Goal: Book appointment/travel/reservation

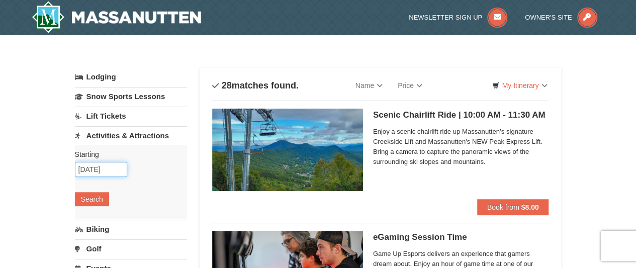
click at [95, 168] on input "[DATE]" at bounding box center [101, 169] width 52 height 15
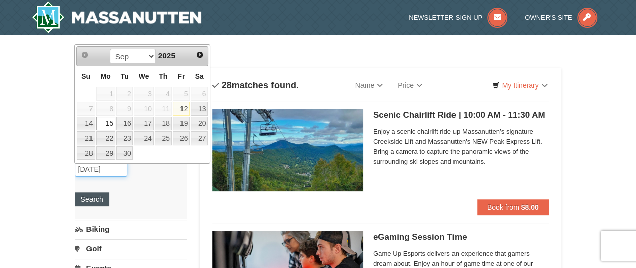
type input "[DATE]"
click at [96, 192] on button "Search" at bounding box center [92, 199] width 34 height 14
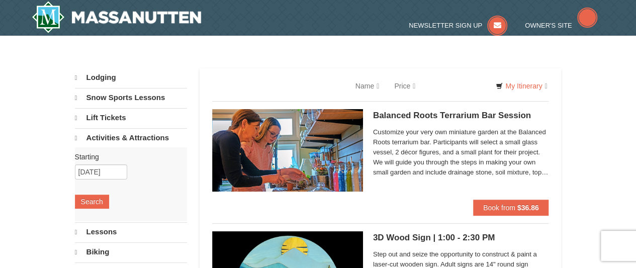
select select "9"
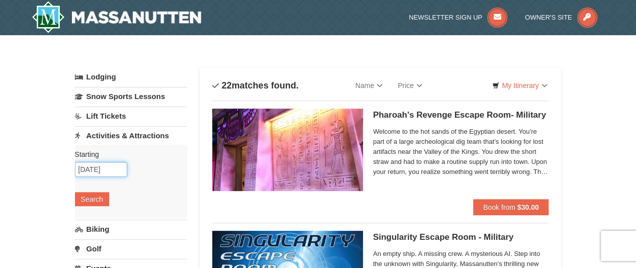
click at [95, 169] on input "[DATE]" at bounding box center [101, 169] width 52 height 15
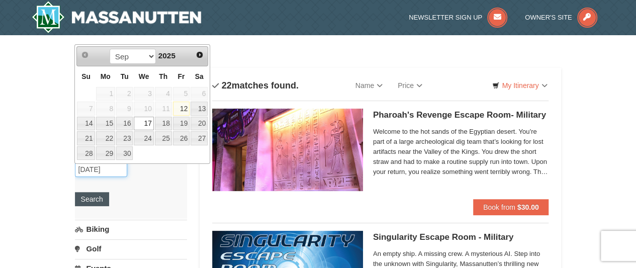
type input "09/17/2025"
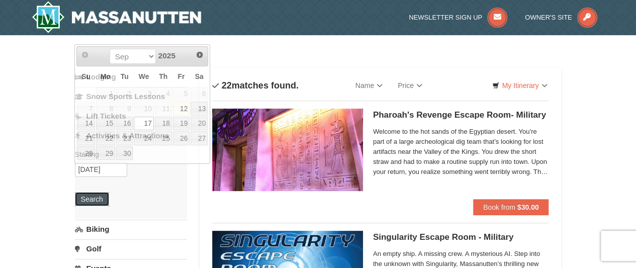
click at [84, 201] on button "Search" at bounding box center [92, 199] width 34 height 14
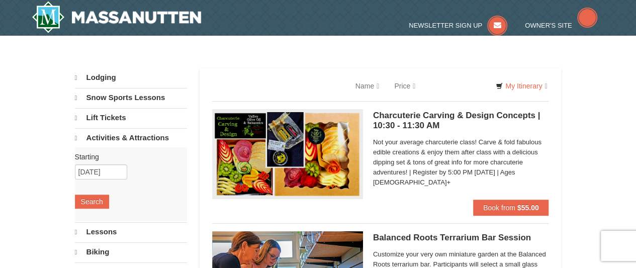
select select "9"
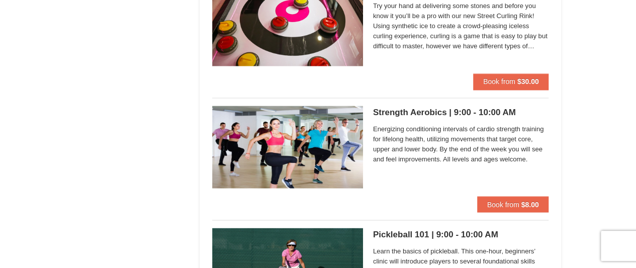
scroll to position [856, 0]
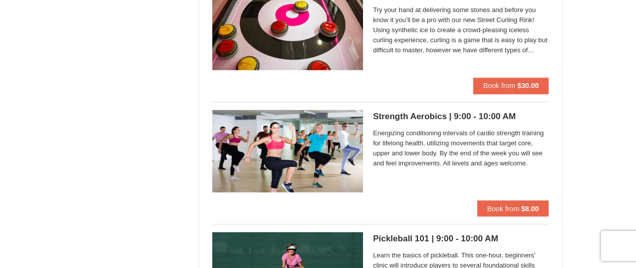
drag, startPoint x: 641, startPoint y: 22, endPoint x: 627, endPoint y: 105, distance: 84.7
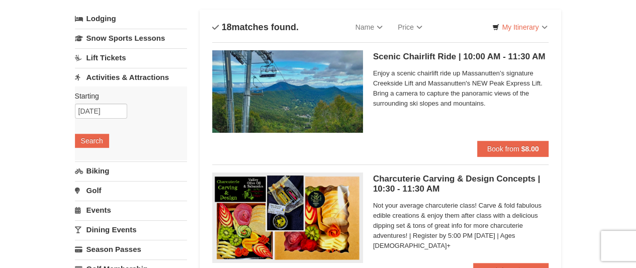
scroll to position [31, 0]
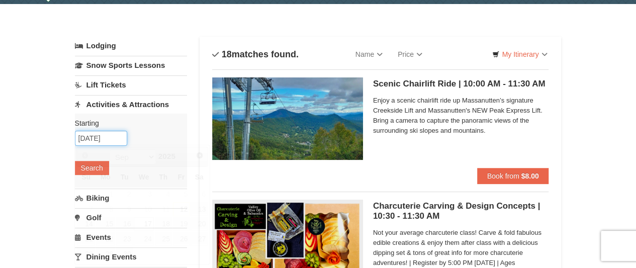
click at [92, 133] on input "09/17/2025" at bounding box center [101, 138] width 52 height 15
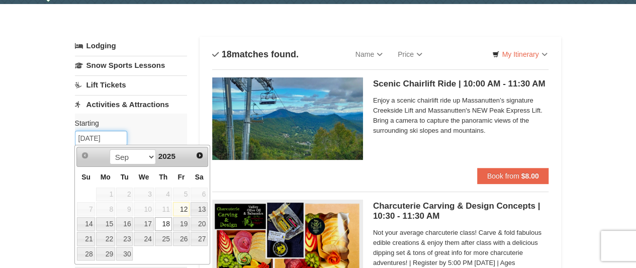
type input "09/18/2025"
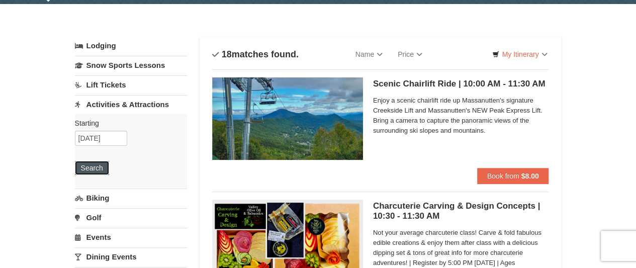
click at [84, 171] on button "Search" at bounding box center [92, 168] width 34 height 14
